Goal: Check status: Check status

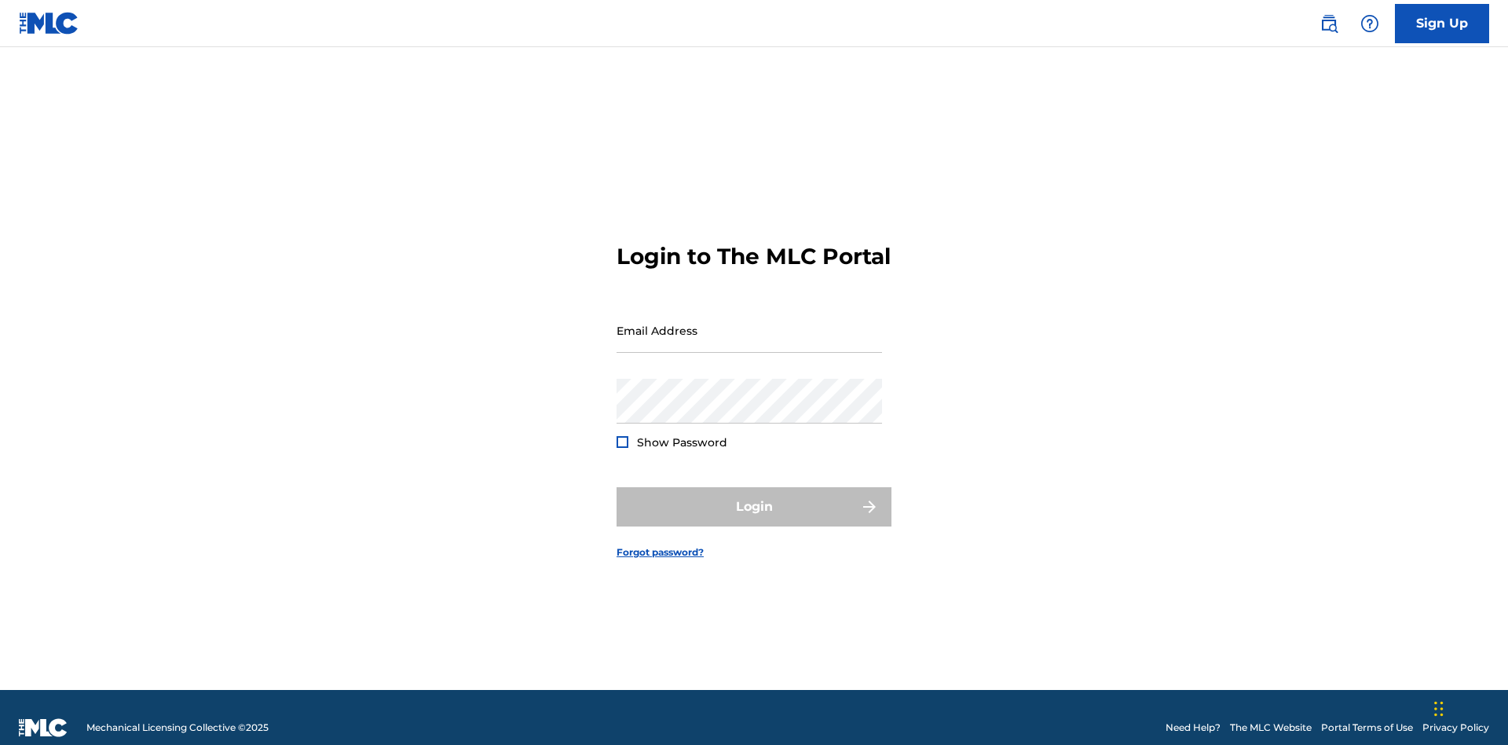
scroll to position [20, 0]
click at [750, 323] on input "Email Address" at bounding box center [750, 330] width 266 height 45
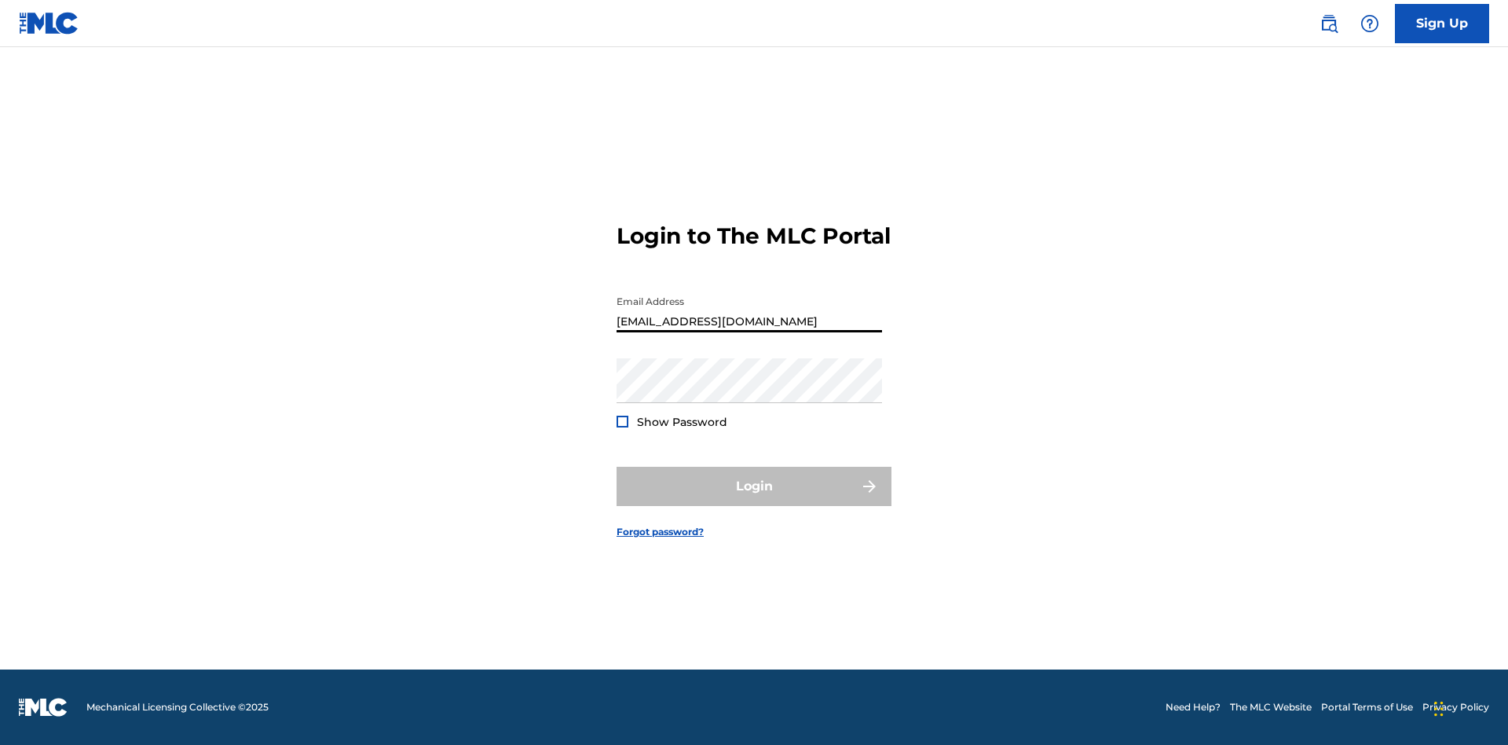
type input "[EMAIL_ADDRESS][DOMAIN_NAME]"
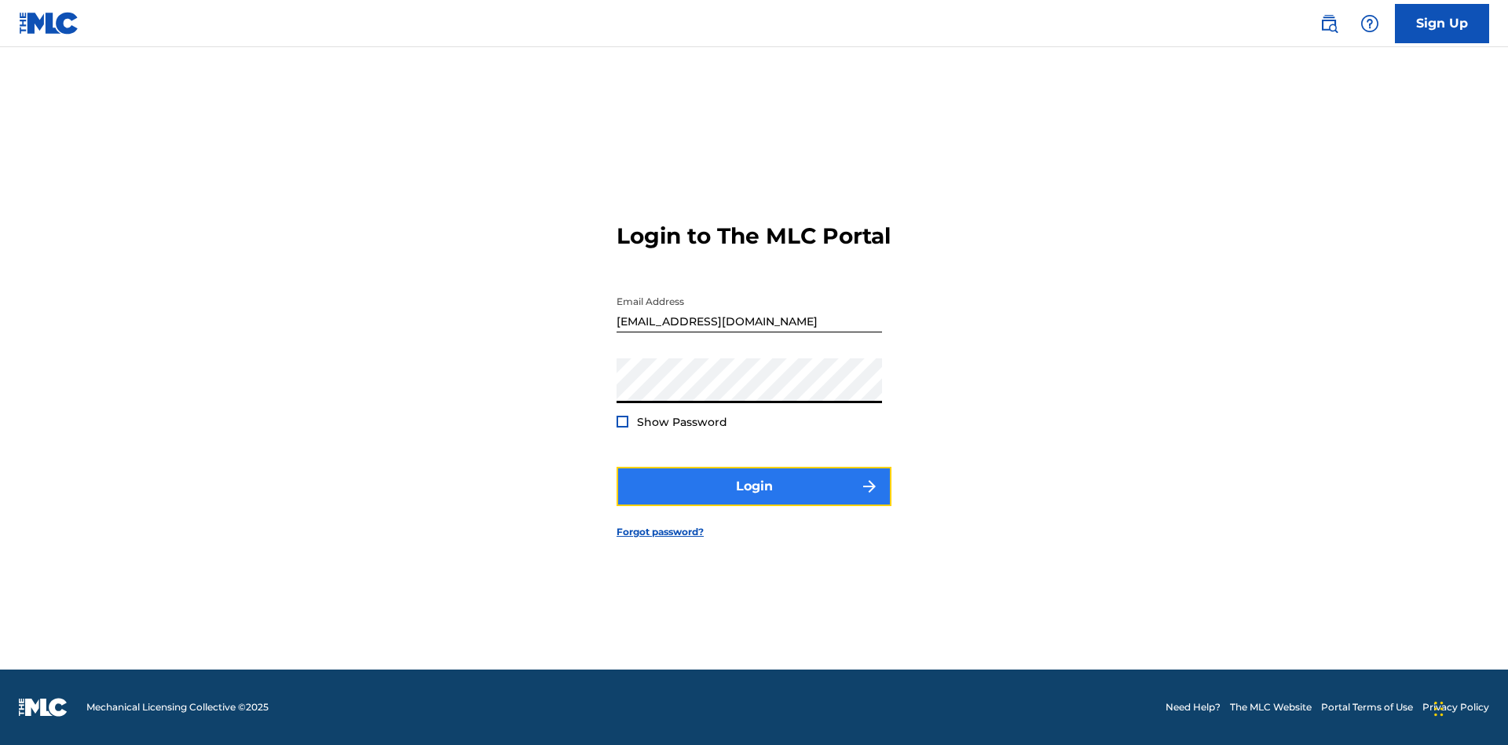
click at [754, 500] on button "Login" at bounding box center [754, 486] width 275 height 39
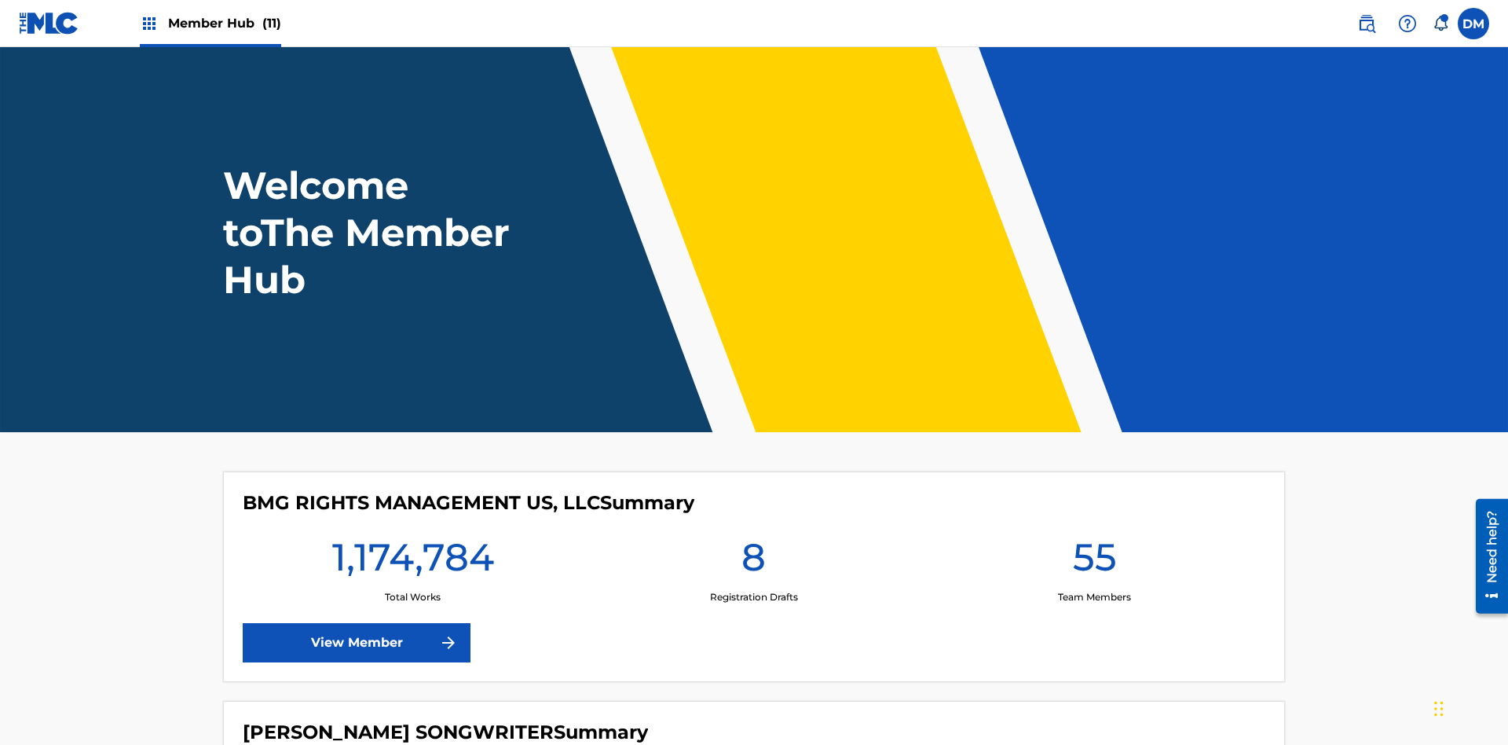
click at [224, 23] on span "Member Hub (11)" at bounding box center [224, 23] width 113 height 18
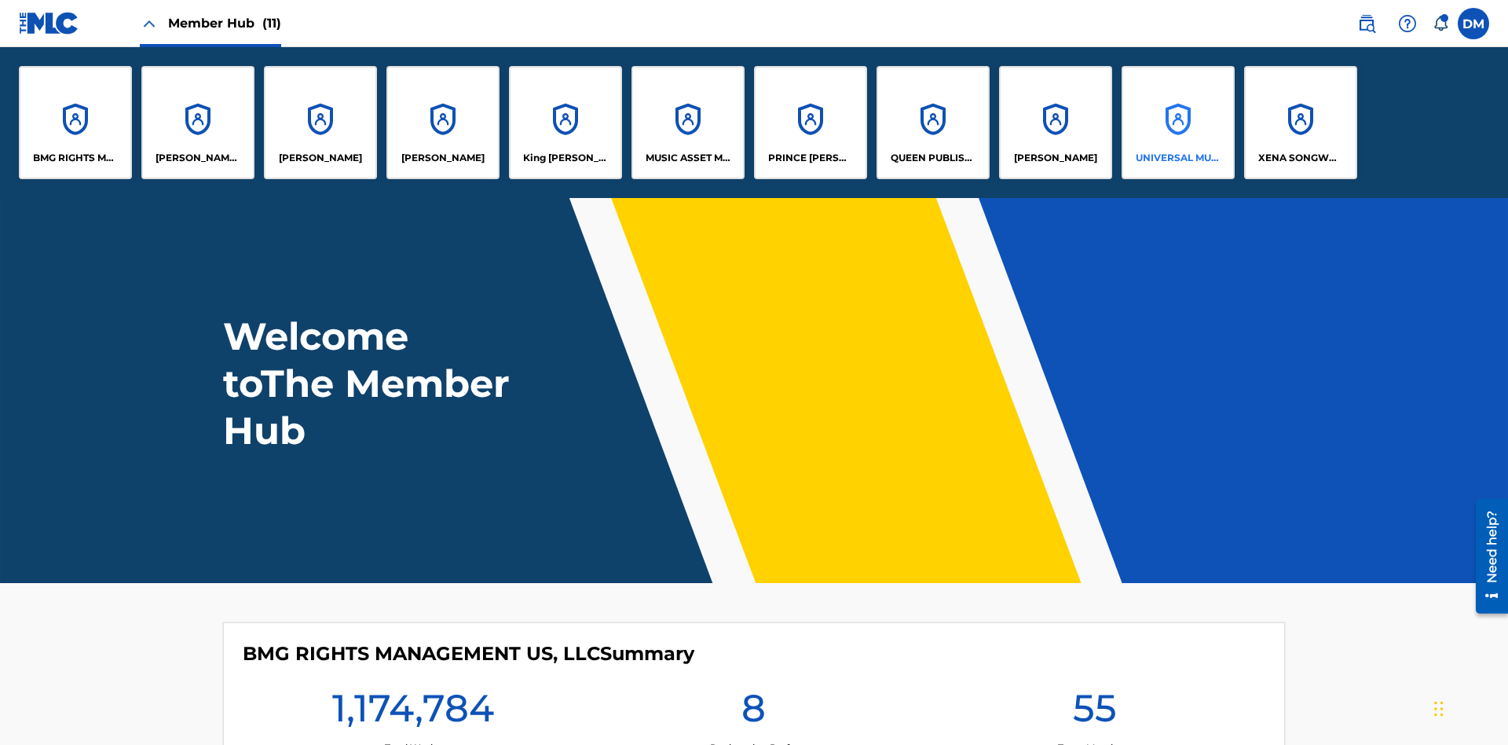
click at [1178, 158] on p "UNIVERSAL MUSIC PUB GROUP" at bounding box center [1179, 158] width 86 height 14
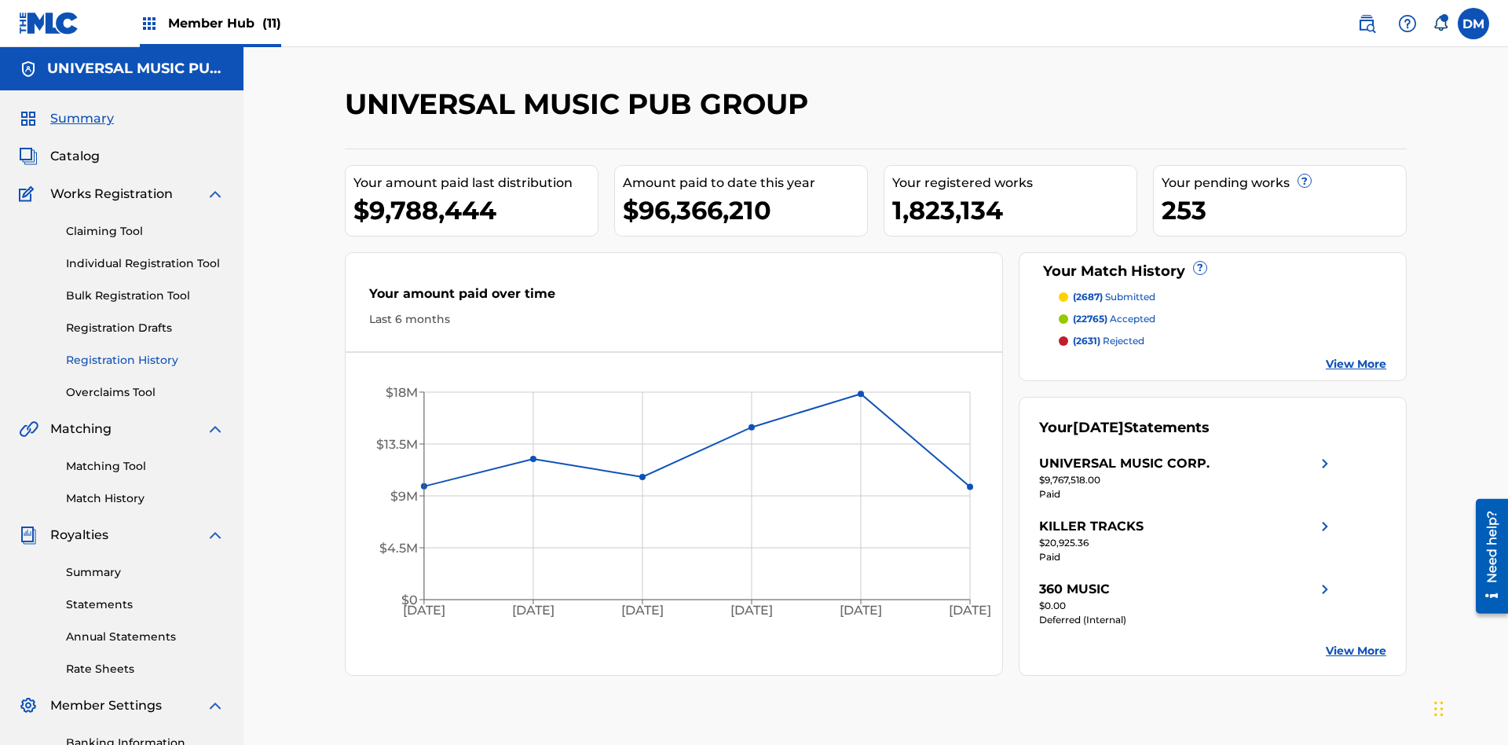
click at [145, 352] on link "Registration History" at bounding box center [145, 360] width 159 height 16
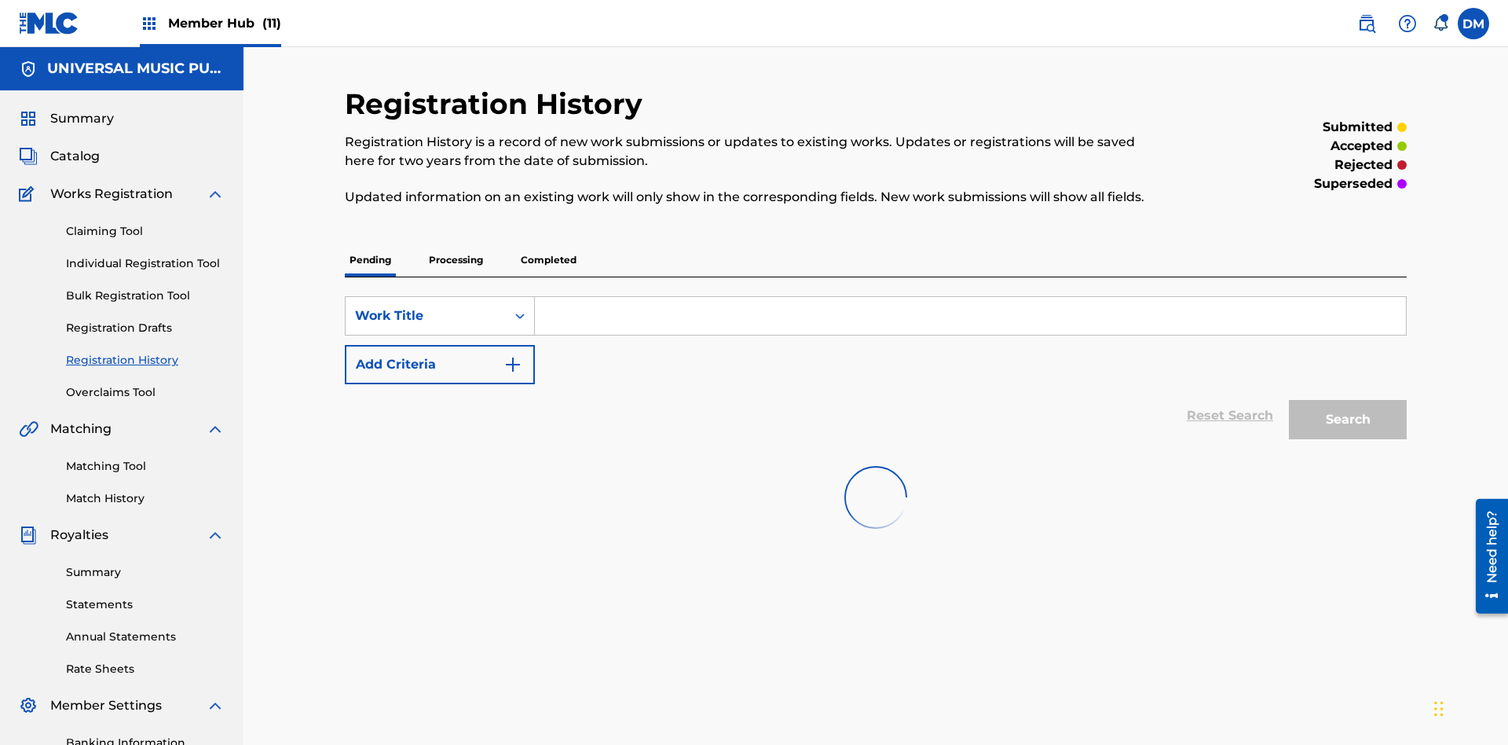
click at [548, 244] on p "Completed" at bounding box center [548, 260] width 65 height 33
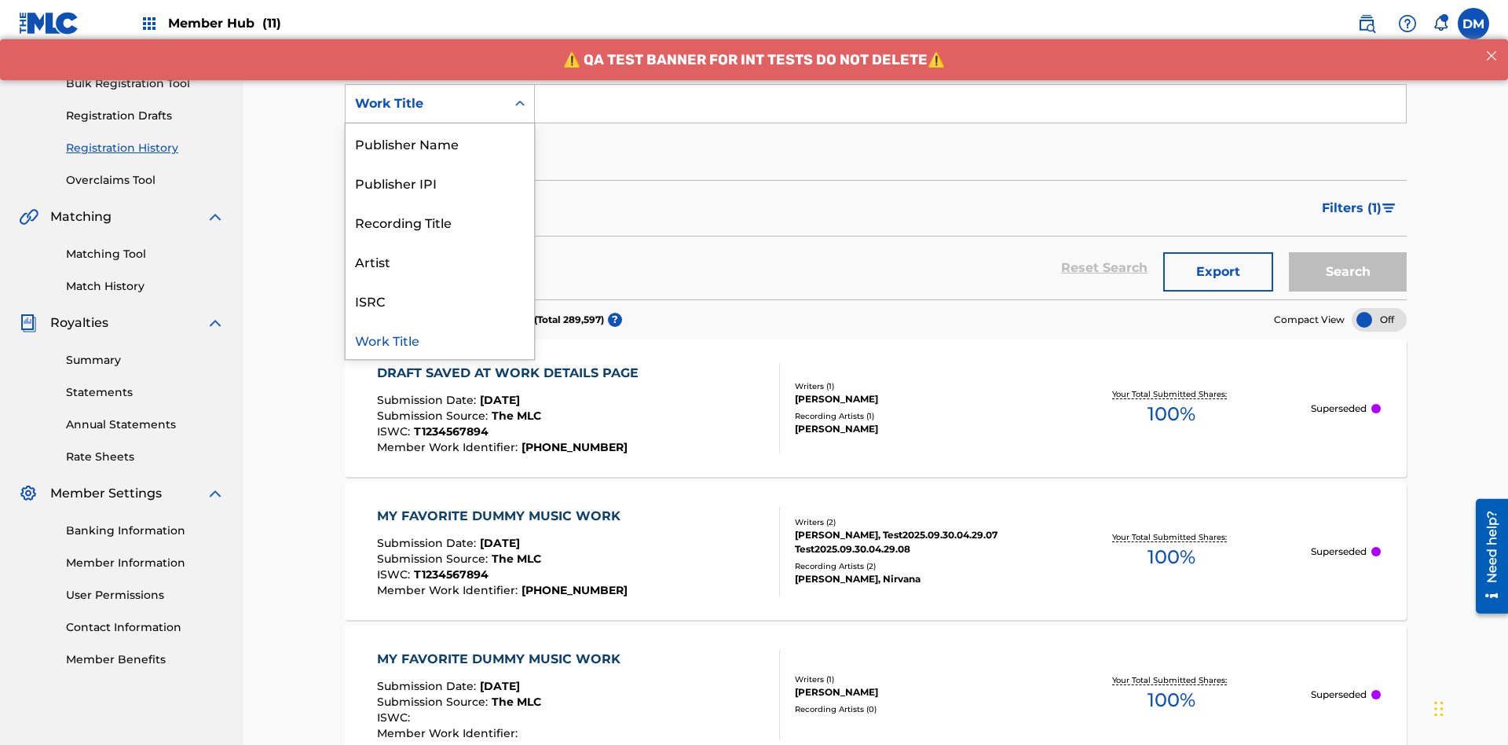
click at [440, 339] on div "Work Title" at bounding box center [440, 339] width 189 height 39
click at [440, 133] on button "Add Criteria" at bounding box center [440, 152] width 190 height 39
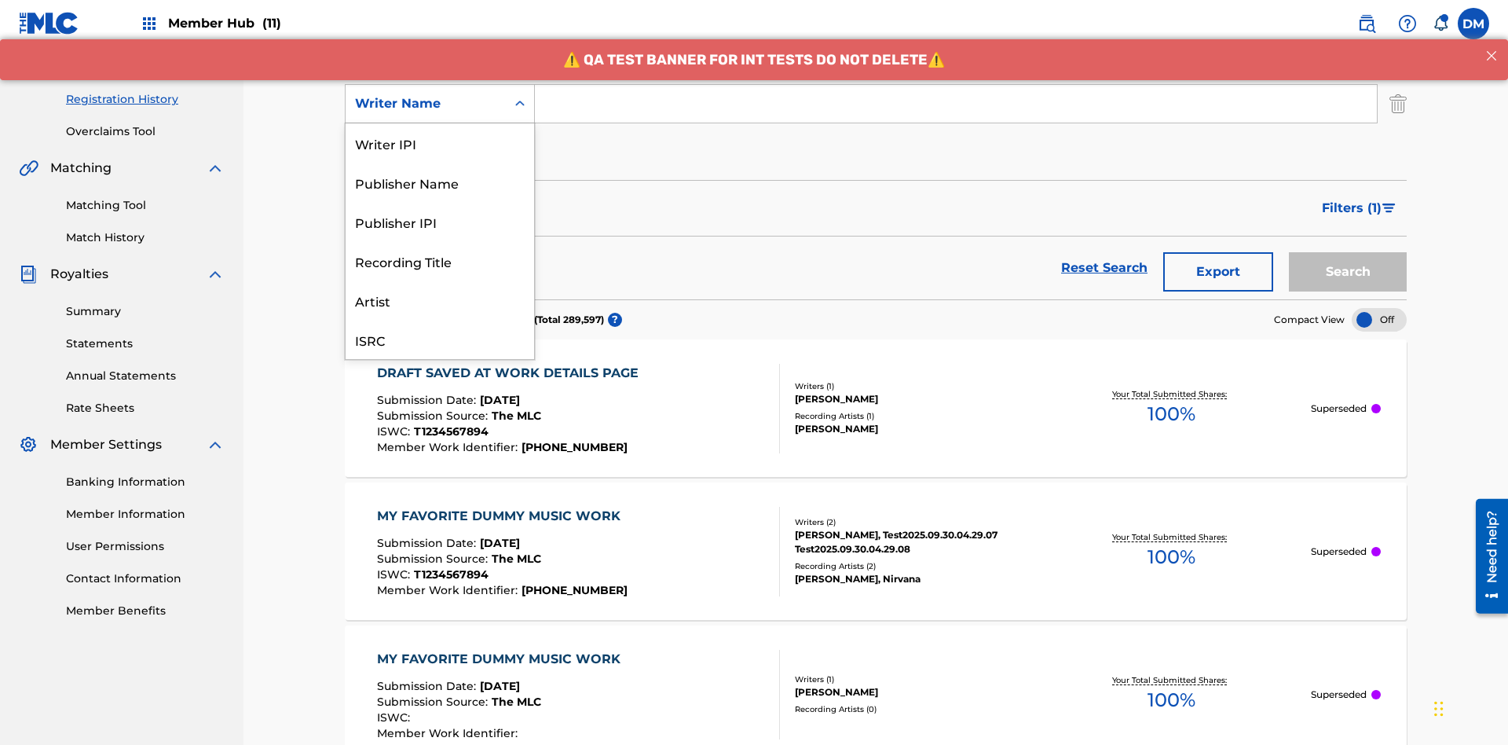
scroll to position [39, 0]
click at [440, 222] on div "Recording Title" at bounding box center [440, 221] width 189 height 39
click at [440, 133] on button "Add Criteria" at bounding box center [440, 152] width 190 height 39
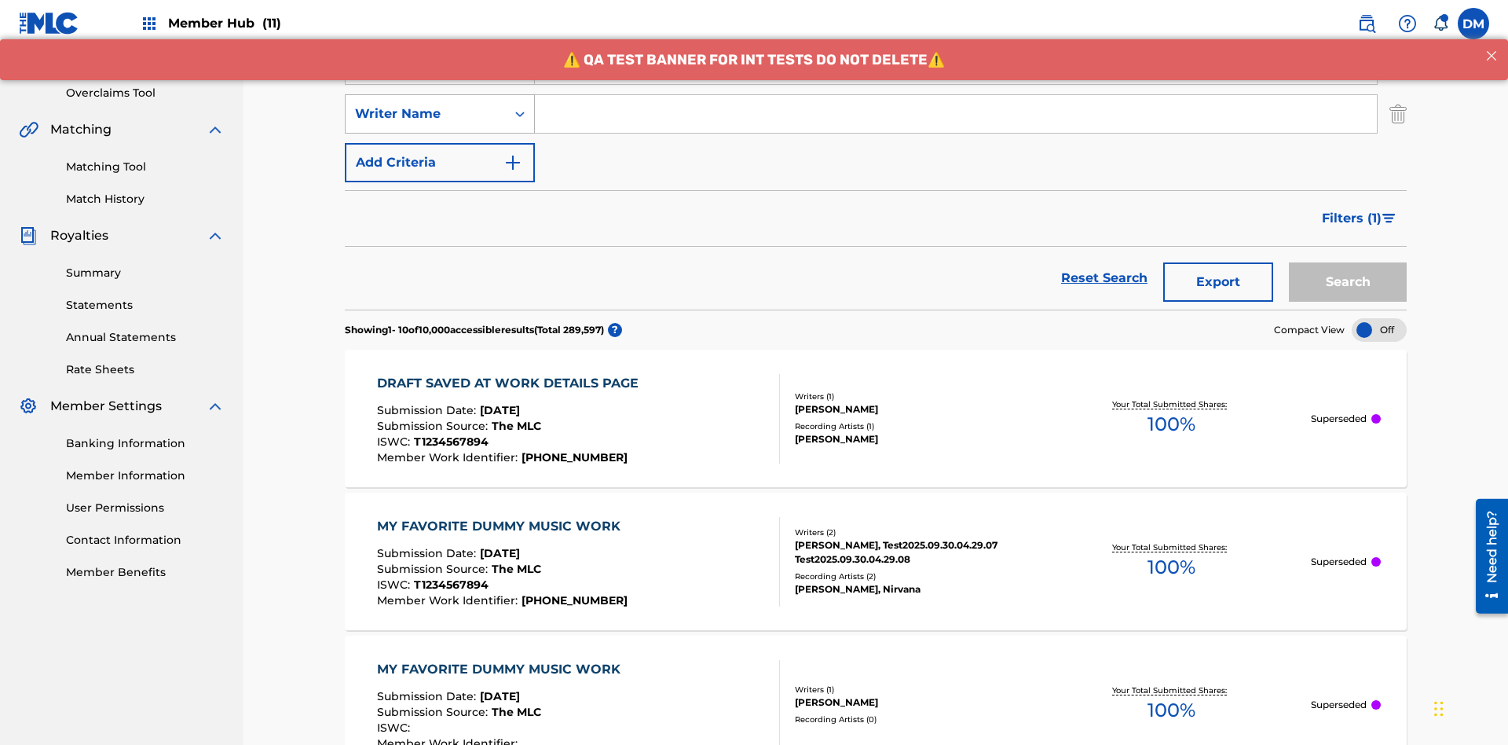
click at [426, 104] on div "Writer Name" at bounding box center [425, 113] width 141 height 19
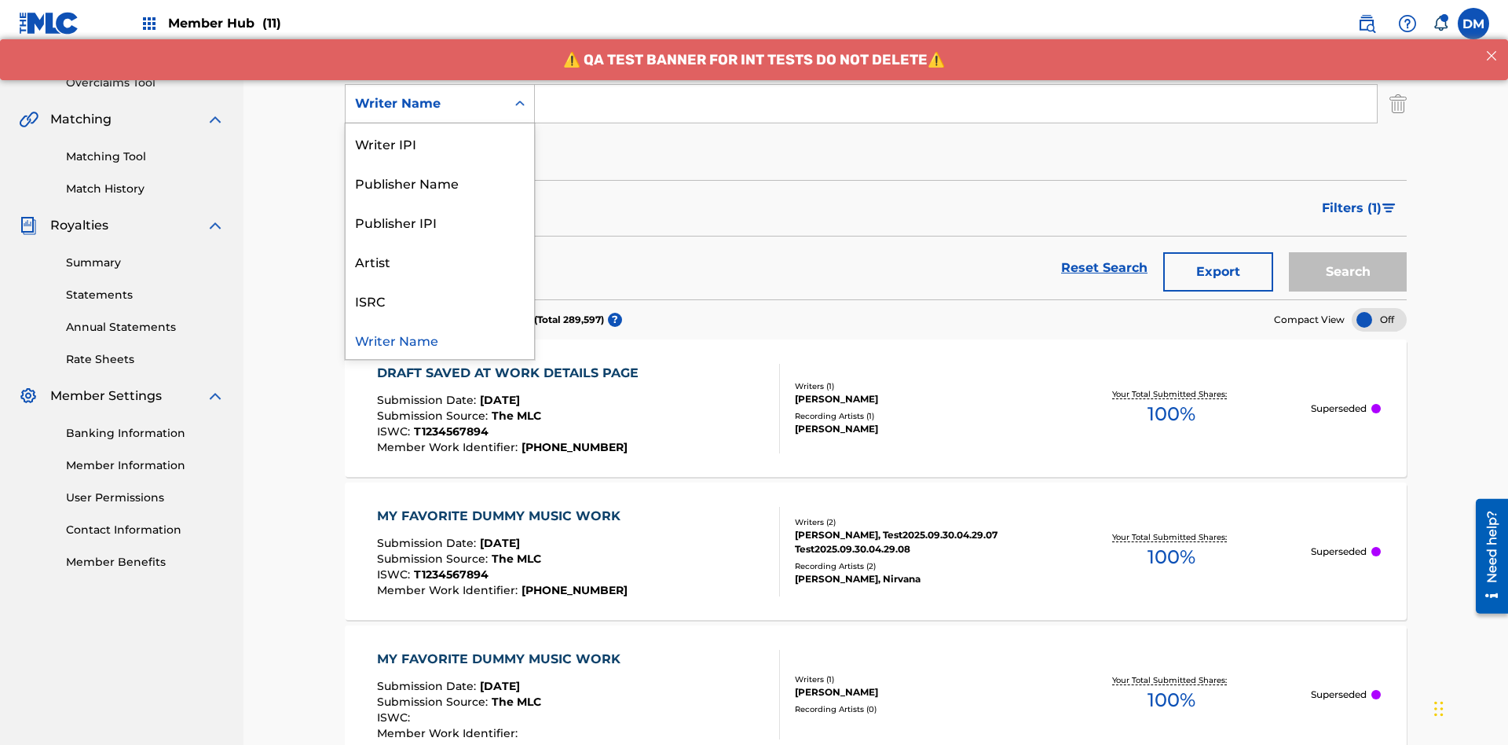
click at [440, 300] on div "ISRC" at bounding box center [440, 299] width 189 height 39
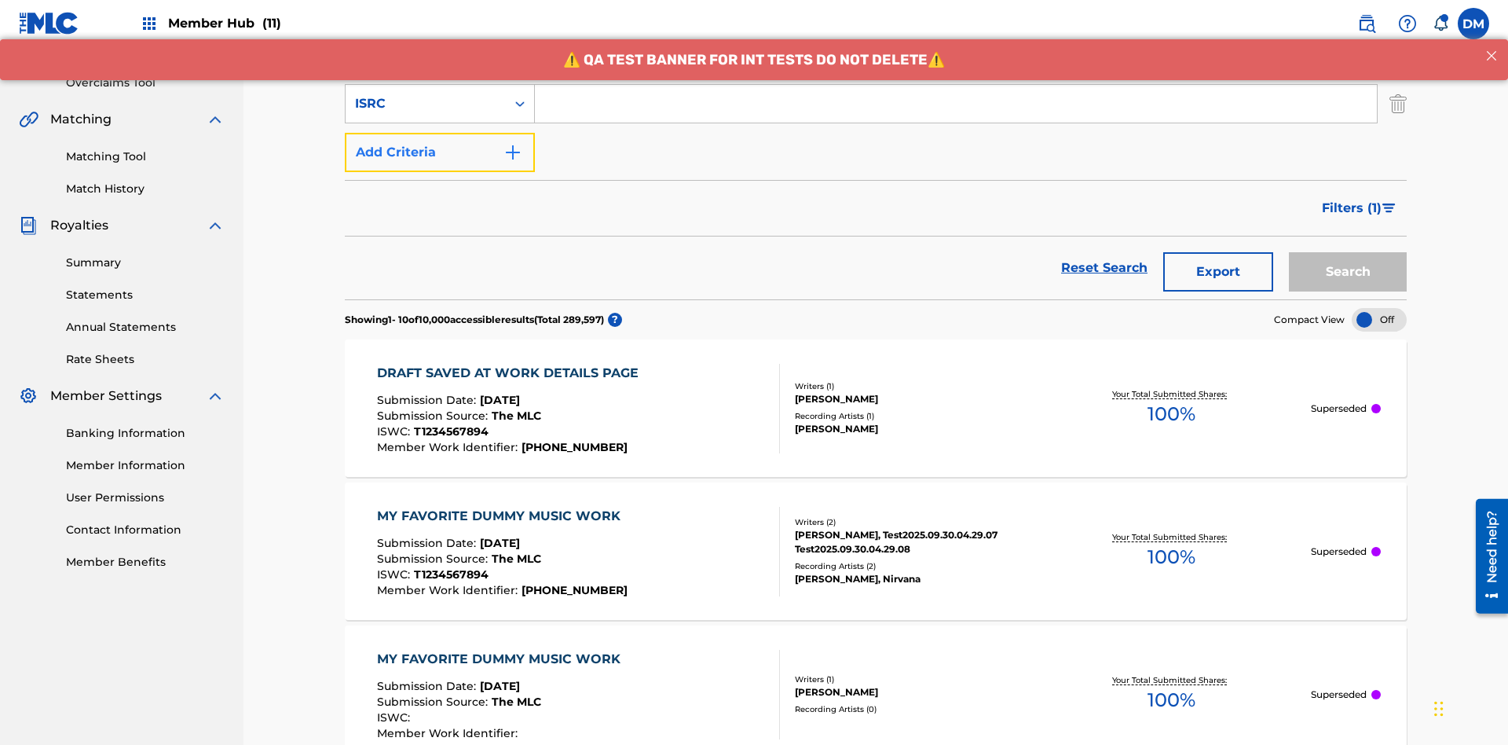
click at [440, 133] on button "Add Criteria" at bounding box center [440, 152] width 190 height 39
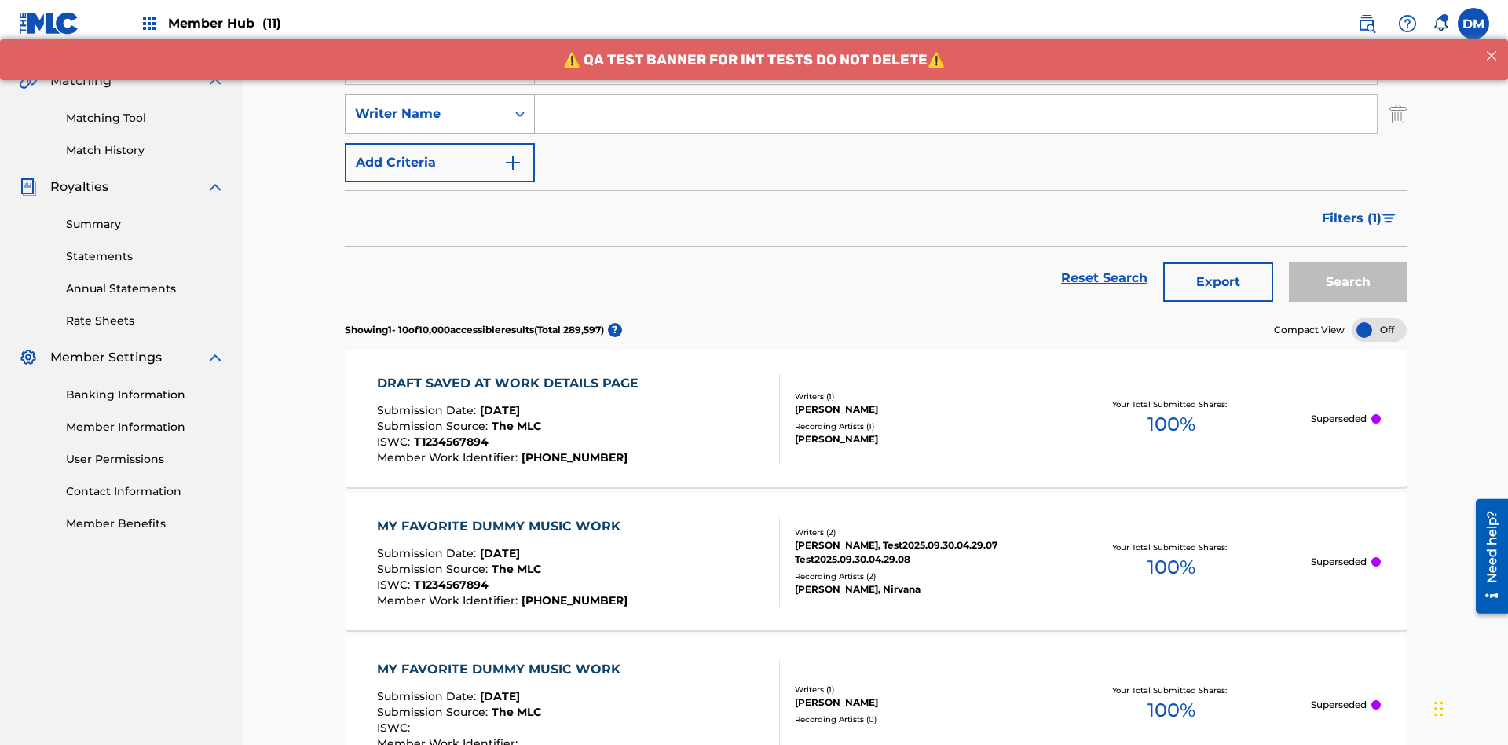
click at [426, 104] on div "Writer Name" at bounding box center [425, 113] width 141 height 19
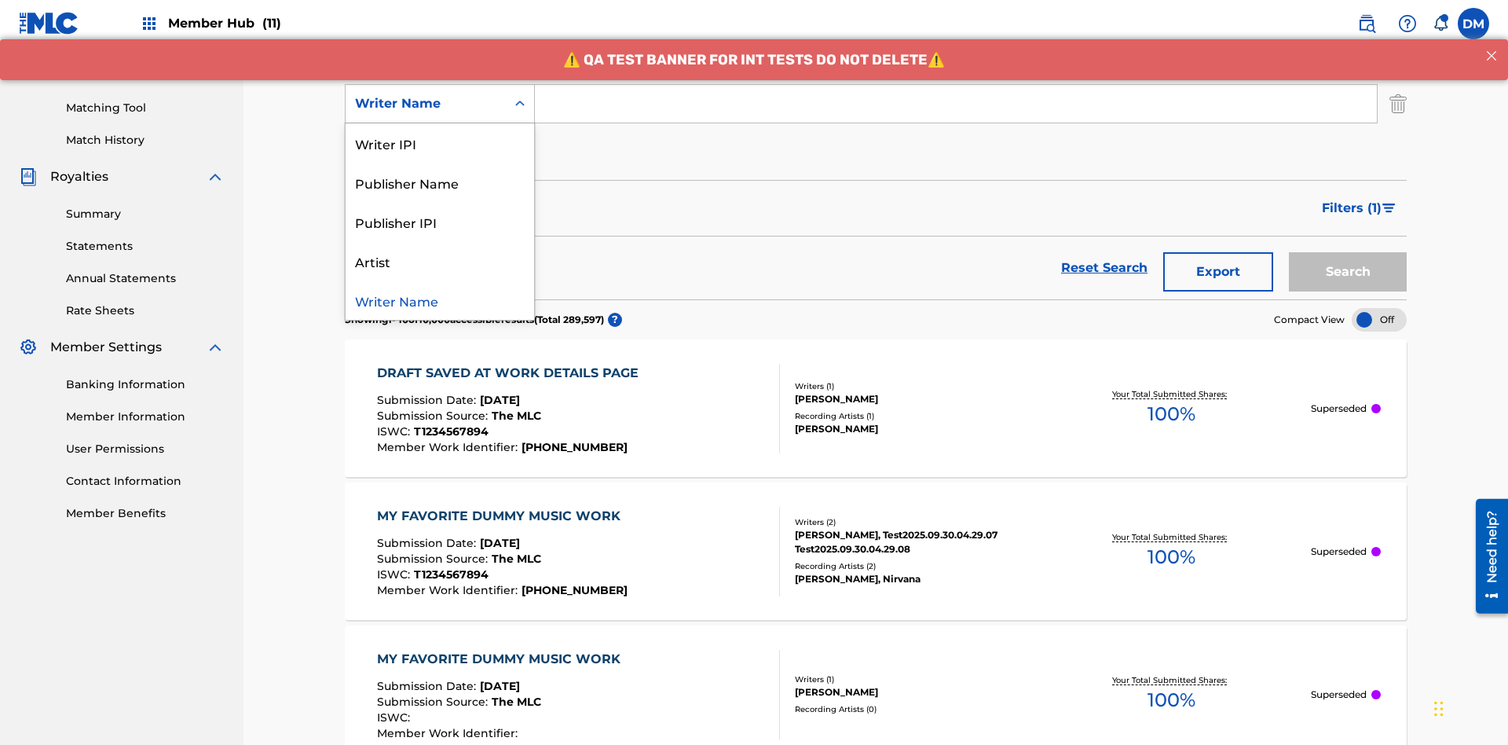
click at [440, 222] on div "Publisher IPI" at bounding box center [440, 221] width 189 height 39
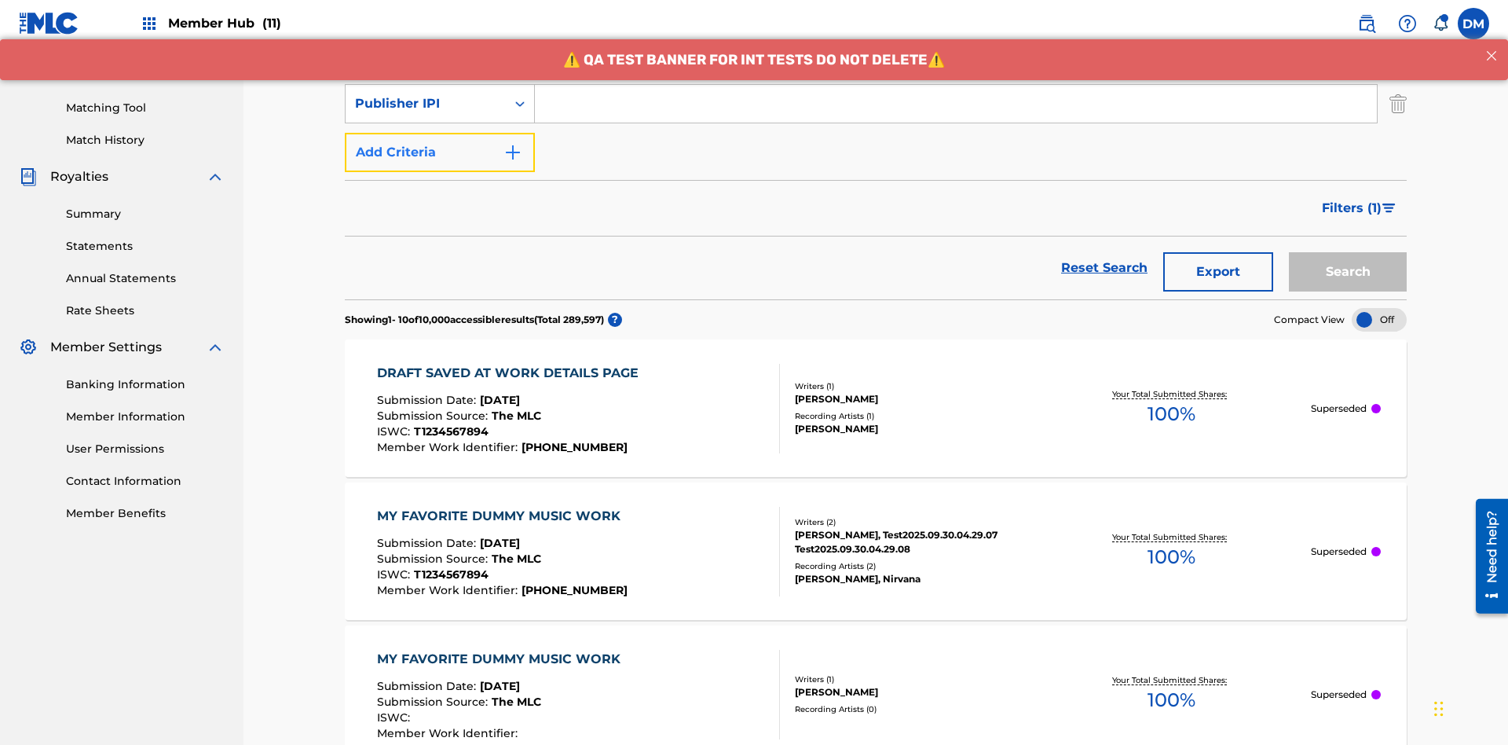
click at [440, 133] on button "Add Criteria" at bounding box center [440, 152] width 190 height 39
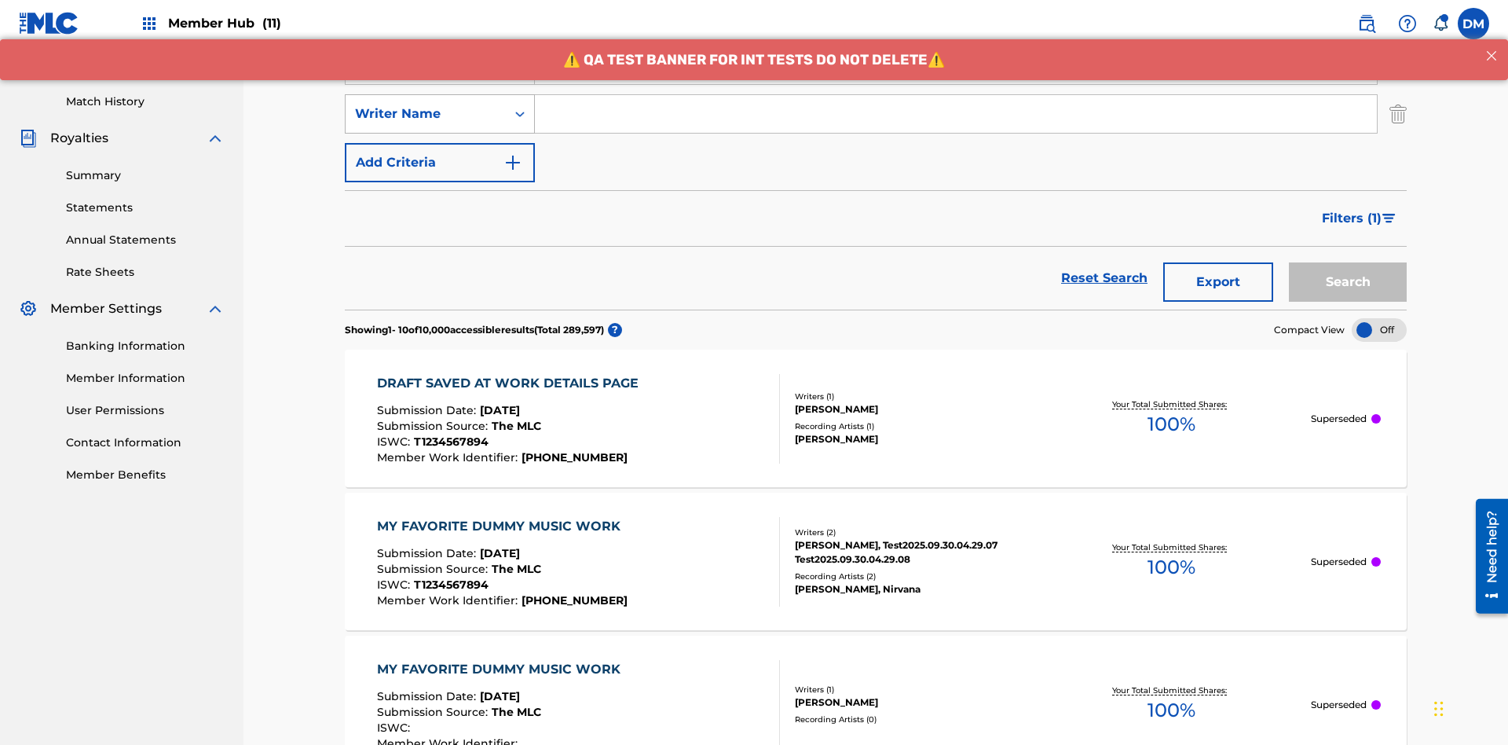
click at [426, 104] on div "Writer Name" at bounding box center [425, 113] width 141 height 19
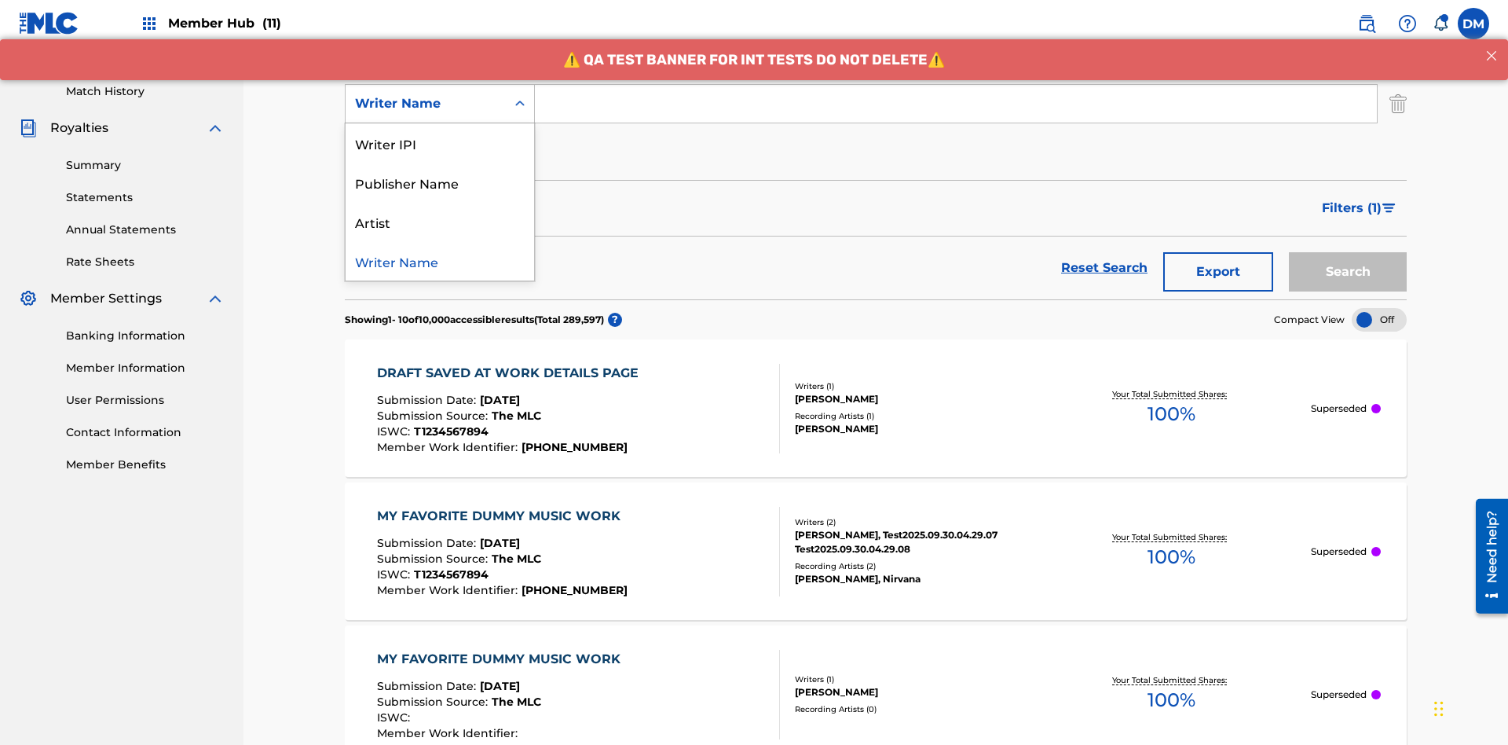
click at [440, 222] on div "Artist" at bounding box center [440, 221] width 189 height 39
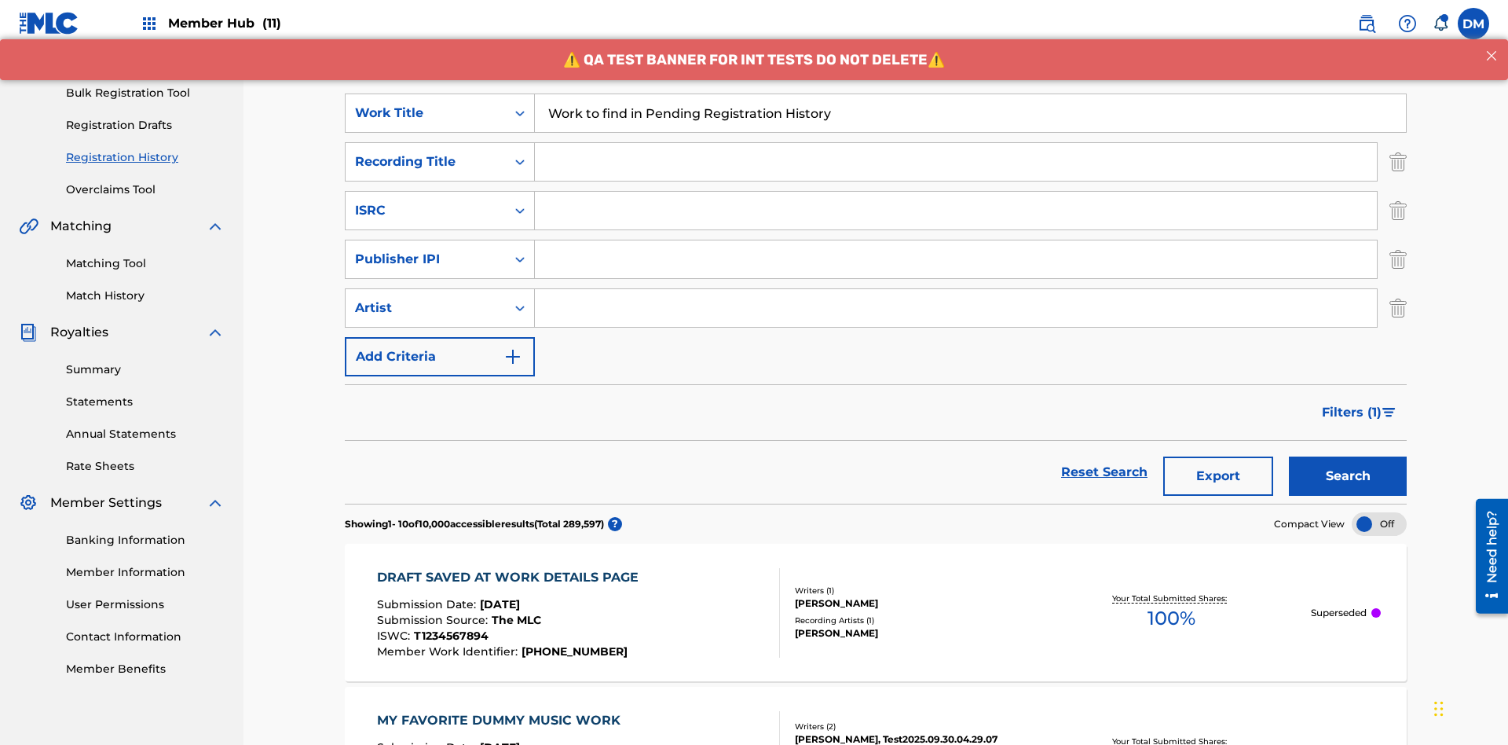
type input "Work to find in Pending Registration History"
click at [956, 143] on input "Search Form" at bounding box center [956, 162] width 842 height 38
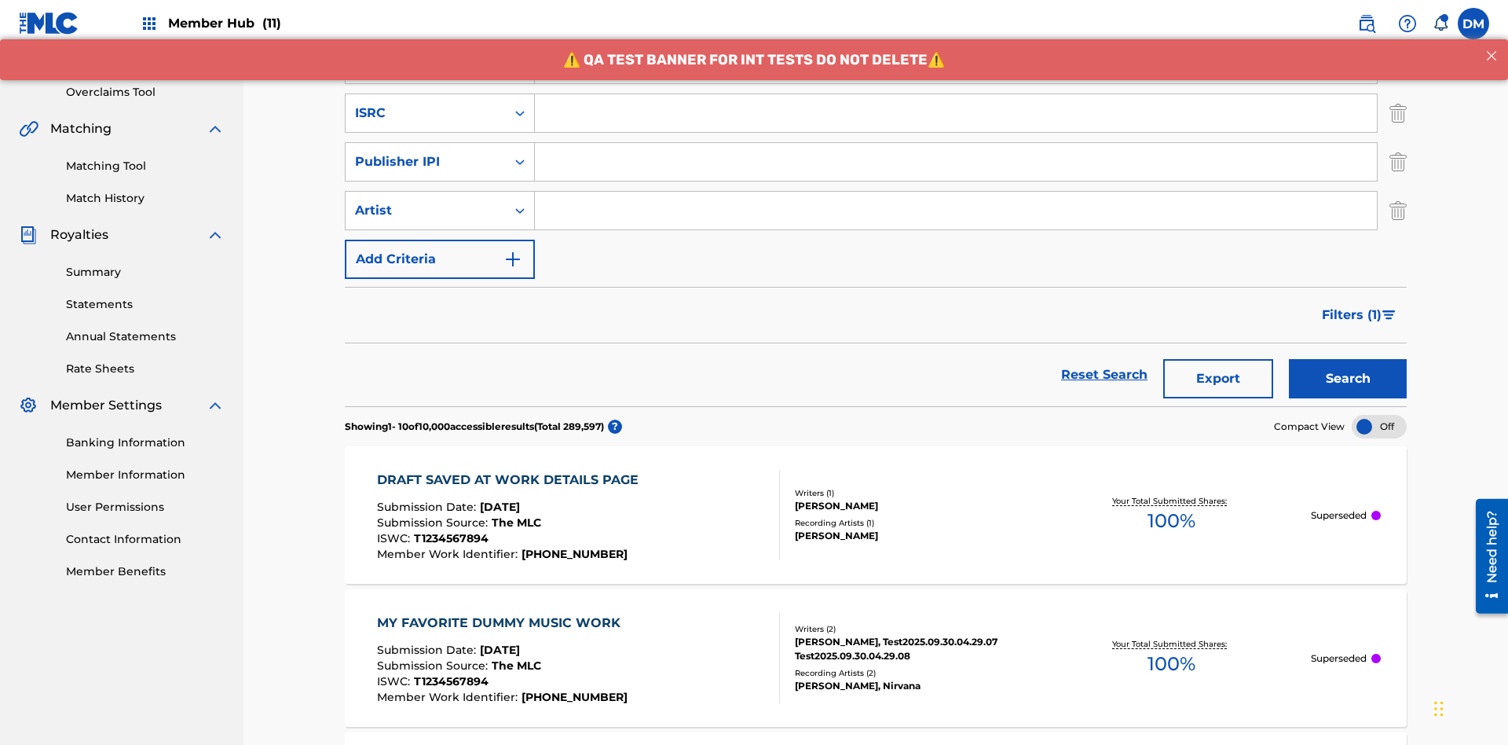
type input "Best Song Ever"
click at [956, 113] on input "Search Form" at bounding box center [956, 113] width 842 height 38
type input "AA3123123123"
click at [956, 143] on input "Search Form" at bounding box center [956, 162] width 842 height 38
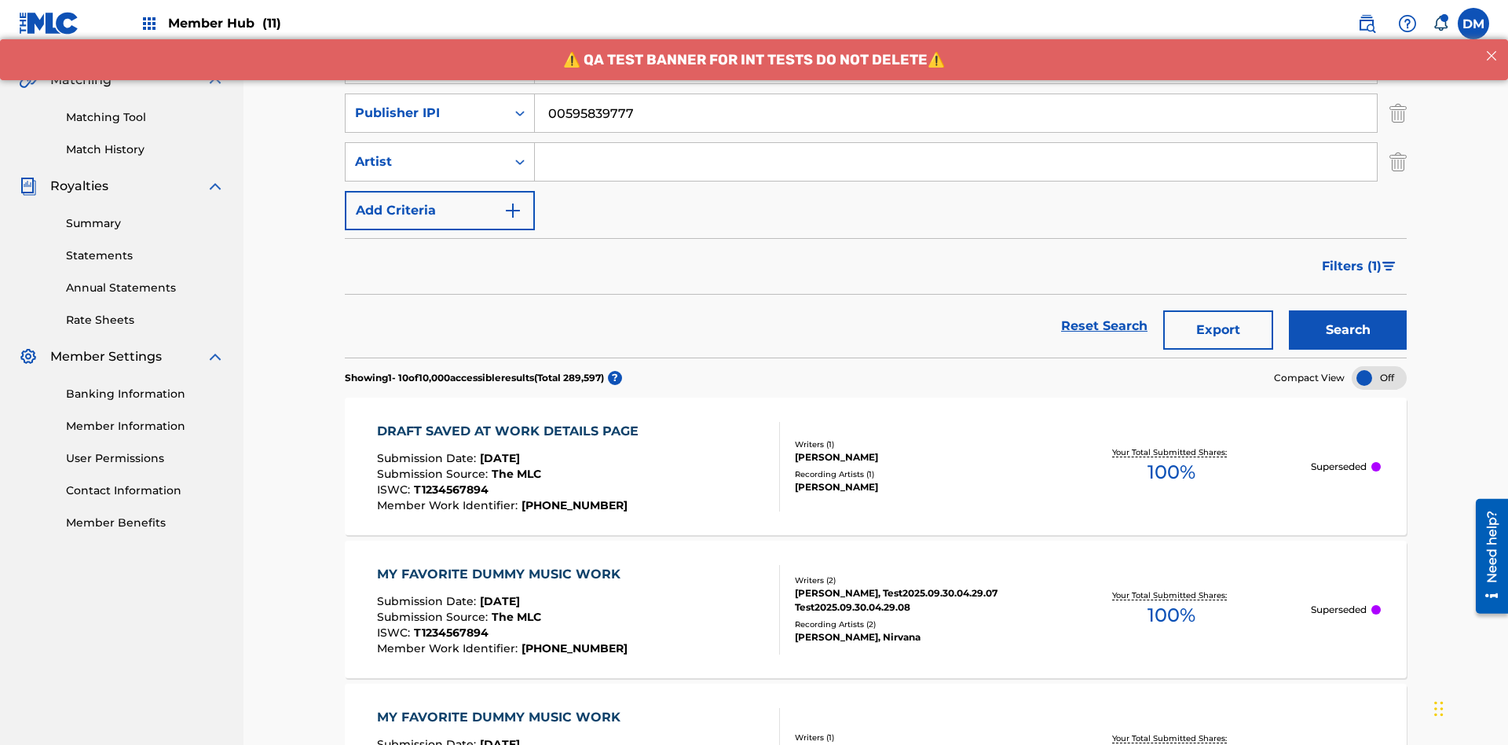
type input "00595839777"
click at [956, 143] on input "Search Form" at bounding box center [956, 162] width 842 height 38
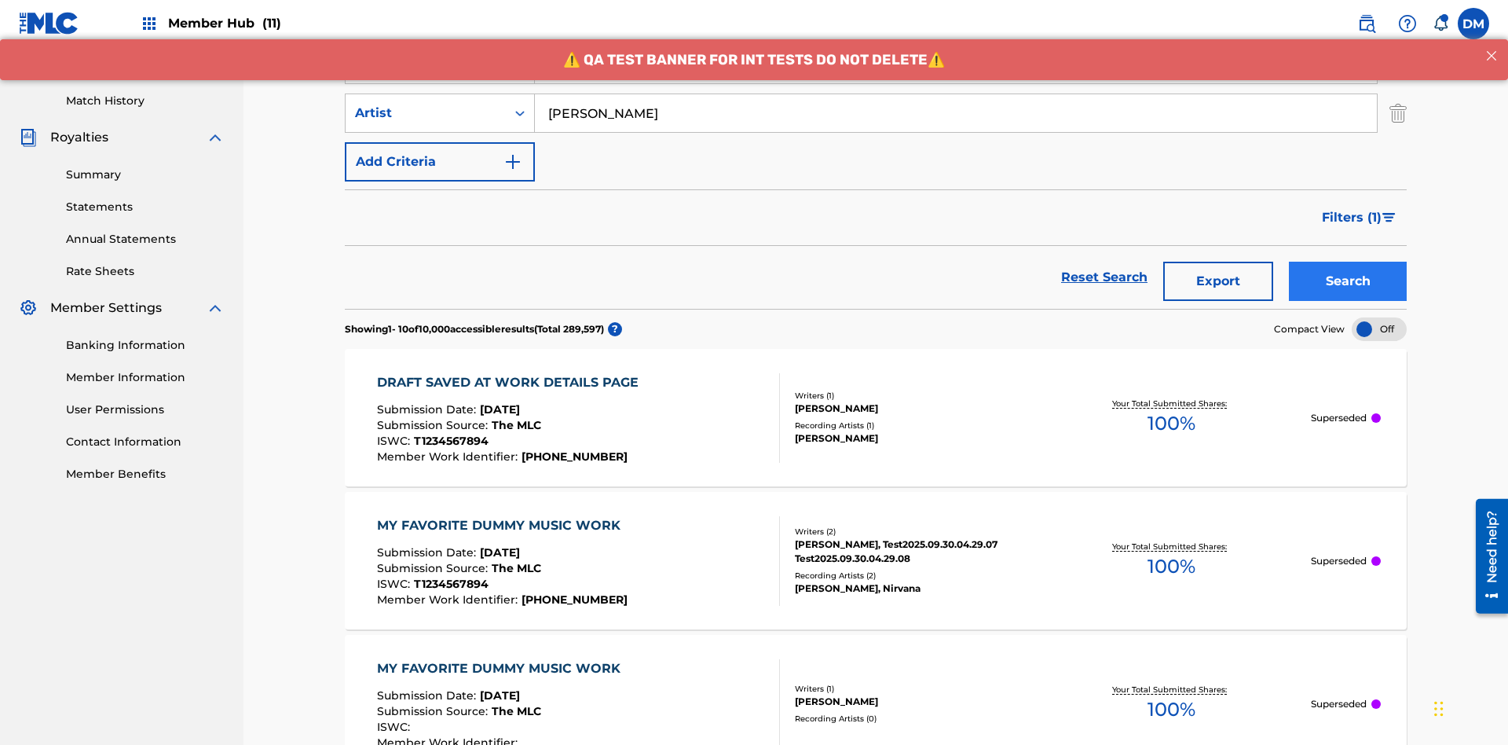
type input "[PERSON_NAME]"
click at [1348, 262] on button "Search" at bounding box center [1348, 281] width 118 height 39
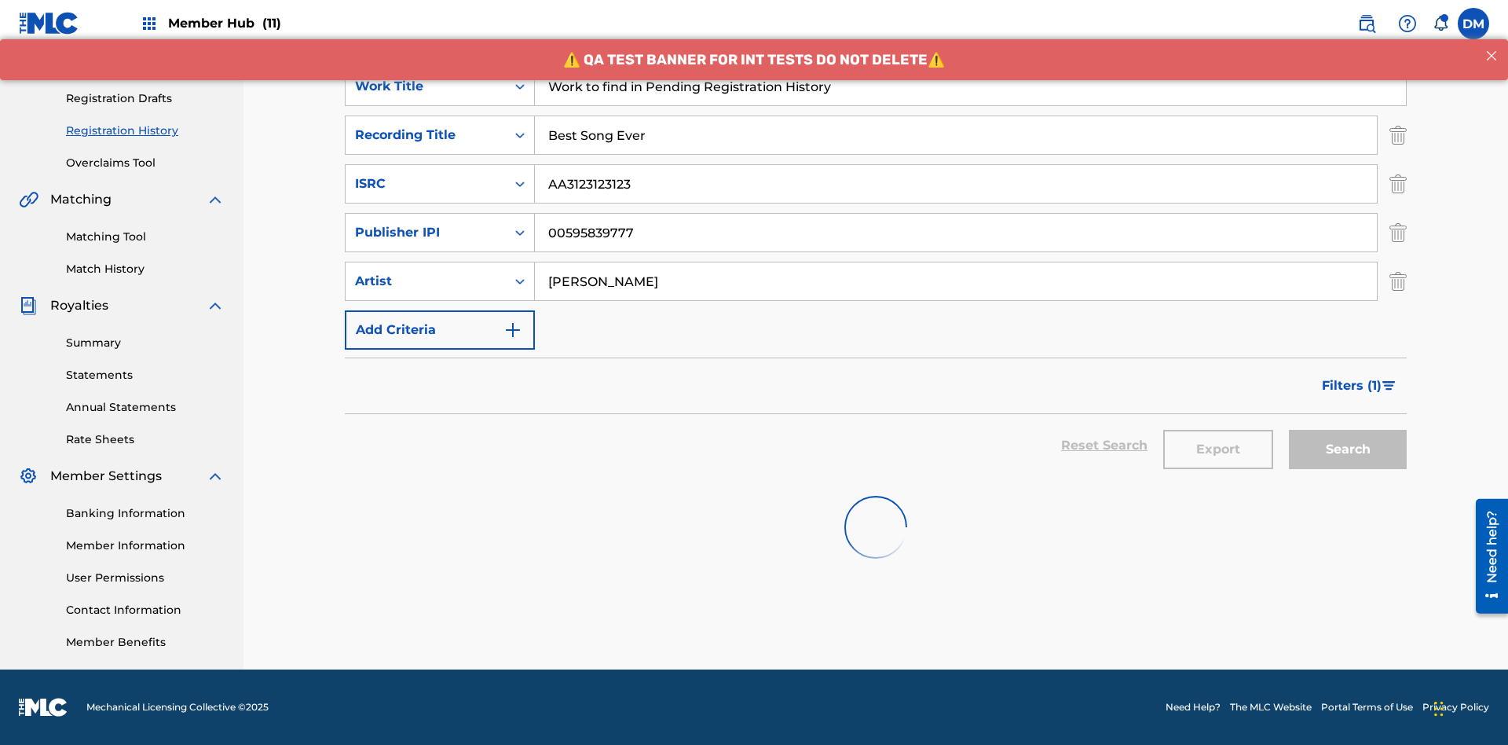
scroll to position [229, 0]
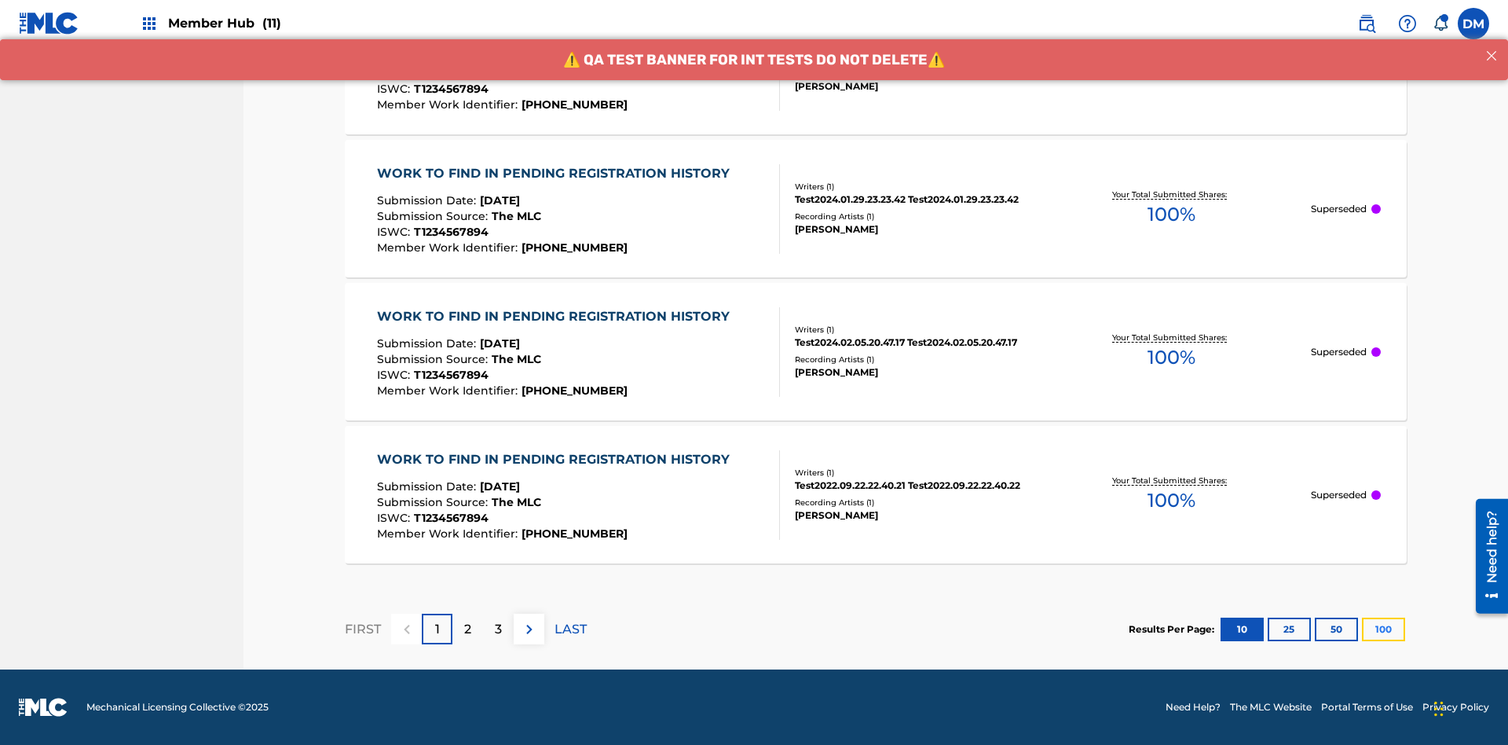
click at [1362, 629] on button "100" at bounding box center [1383, 630] width 43 height 24
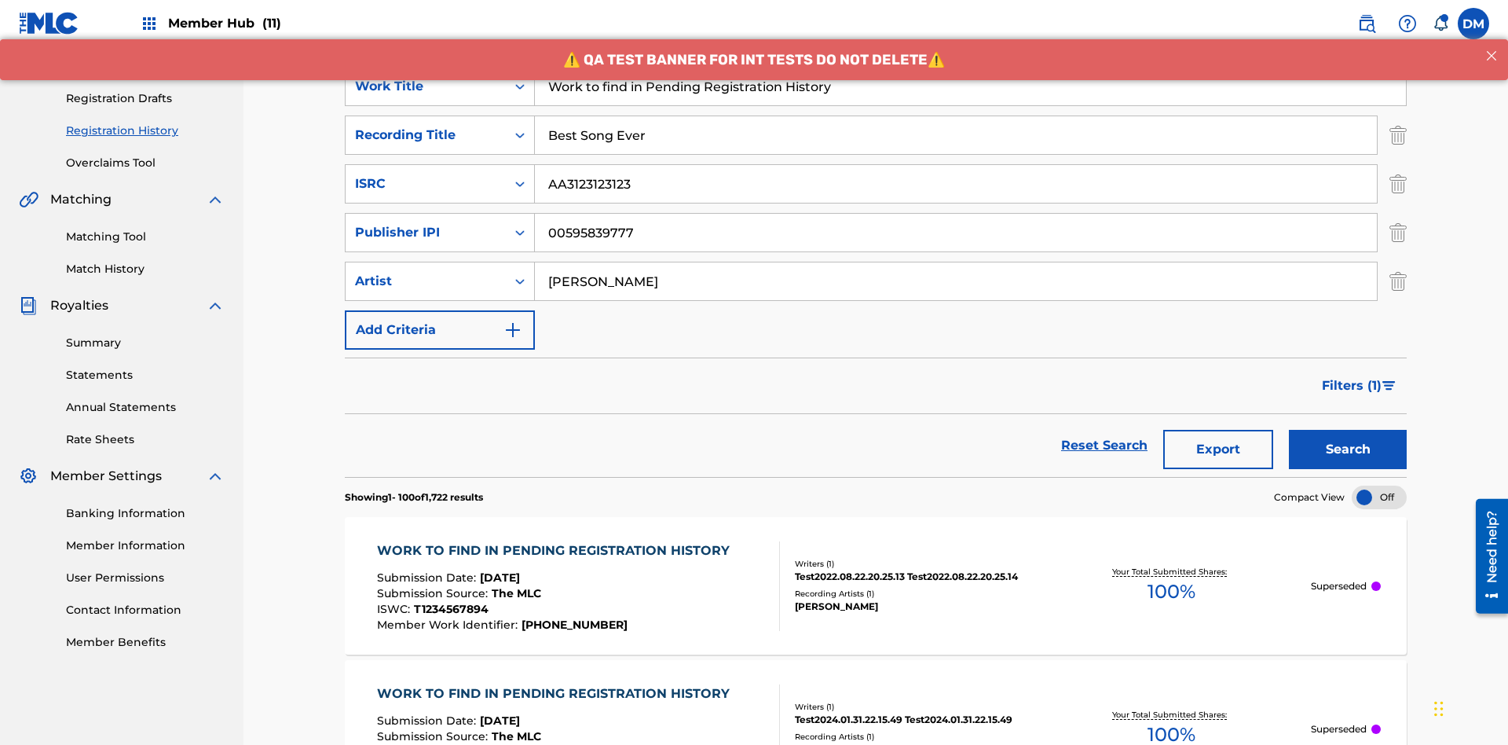
scroll to position [621, 0]
